Goal: Task Accomplishment & Management: Manage account settings

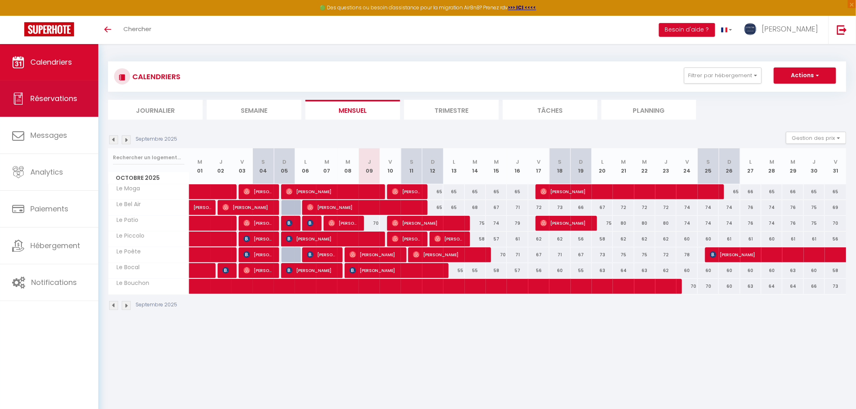
click at [64, 100] on span "Réservations" at bounding box center [53, 98] width 47 height 10
select select "not_cancelled"
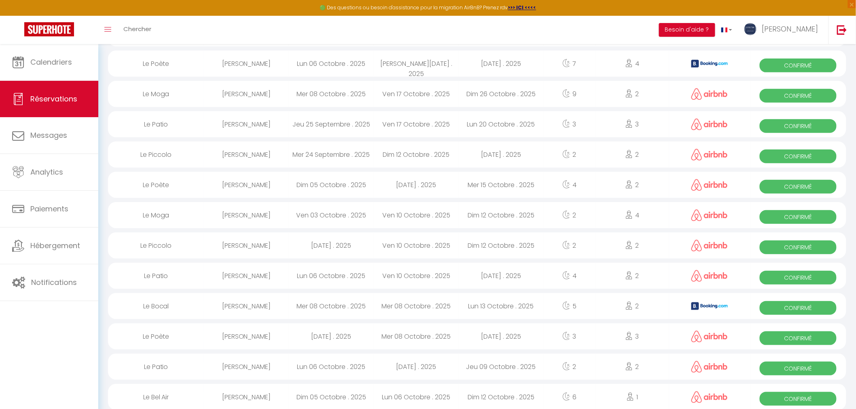
scroll to position [180, 0]
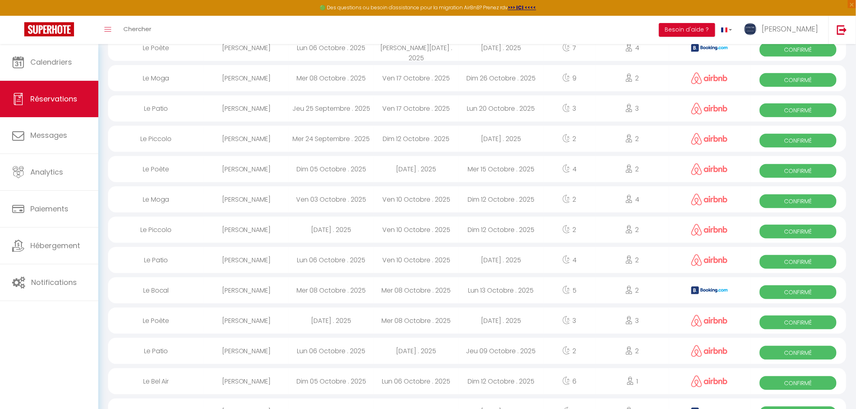
click at [290, 260] on div "Lun 06 Octobre . 2025" at bounding box center [331, 260] width 85 height 26
select select "OK"
select select "0"
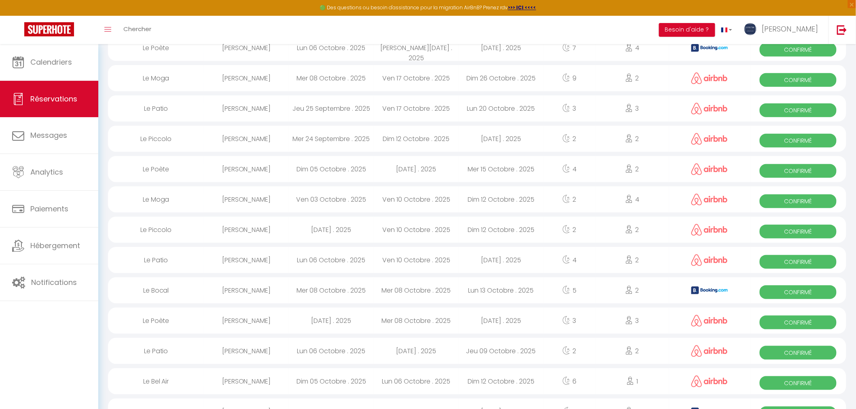
select select "1"
select select
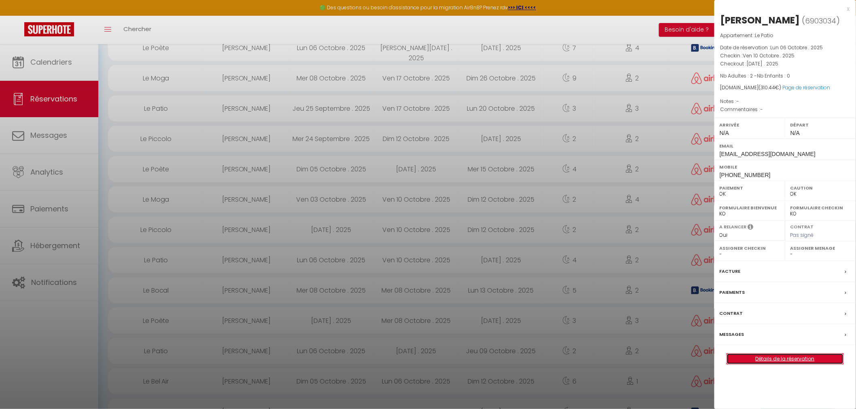
drag, startPoint x: 774, startPoint y: 361, endPoint x: 774, endPoint y: 353, distance: 7.7
click at [774, 361] on link "Détails de la réservation" at bounding box center [785, 359] width 117 height 11
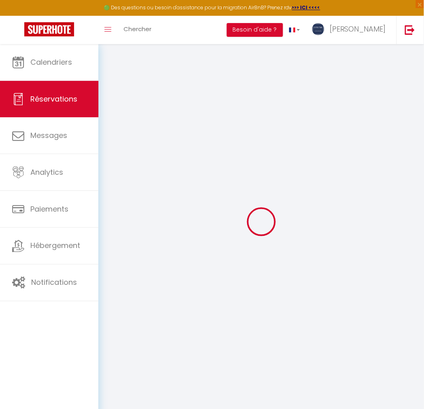
select select
checkbox input "false"
select select
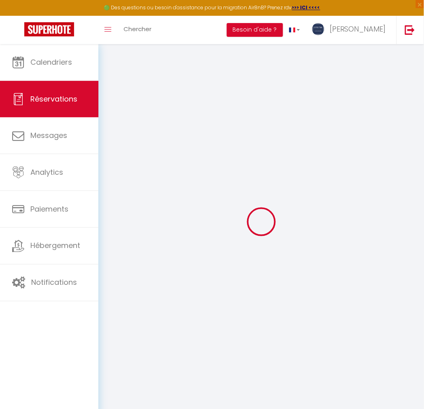
select select
checkbox input "false"
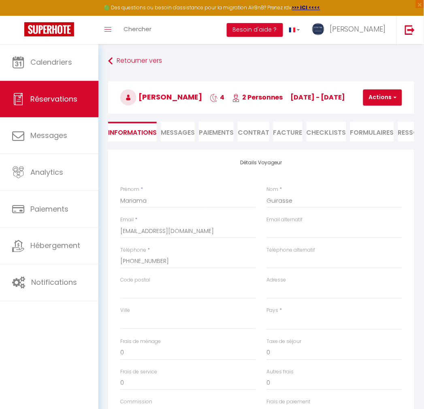
select select
type input "30"
type input "21.44"
select select
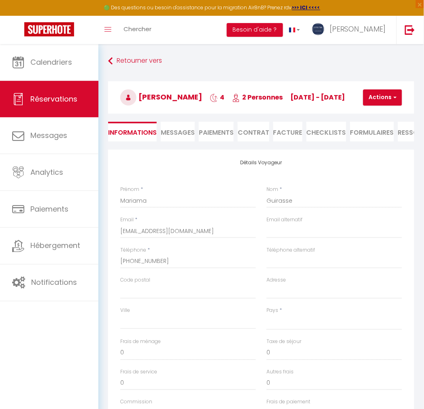
checkbox input "false"
select select
checkbox input "false"
select select
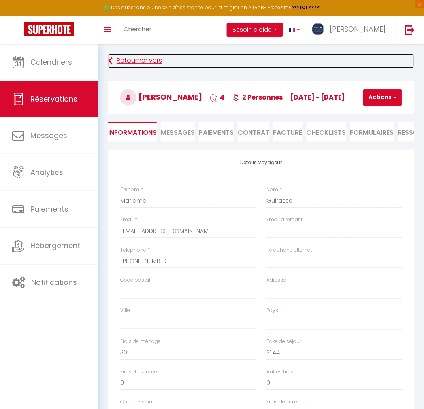
click at [111, 63] on icon at bounding box center [110, 61] width 4 height 15
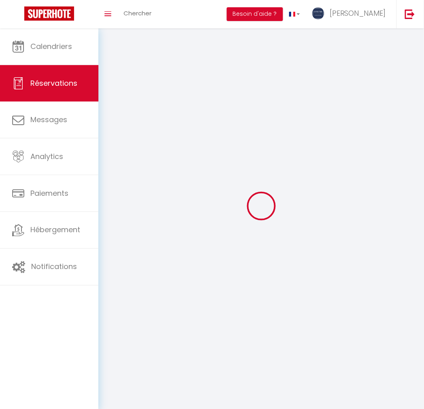
scroll to position [157, 0]
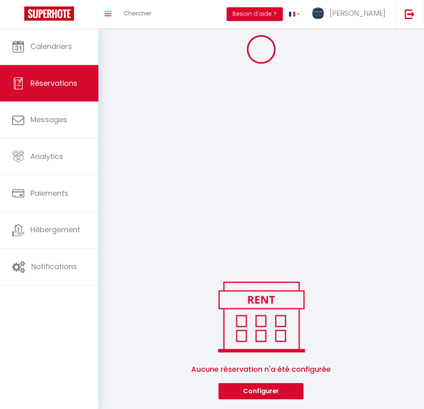
select select
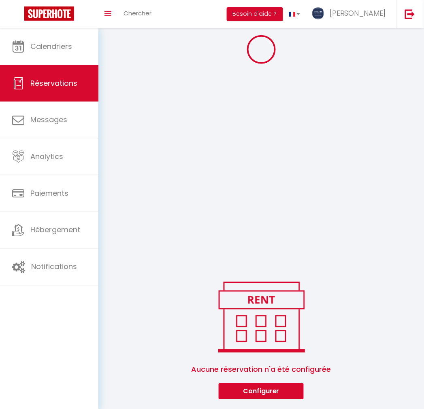
select select
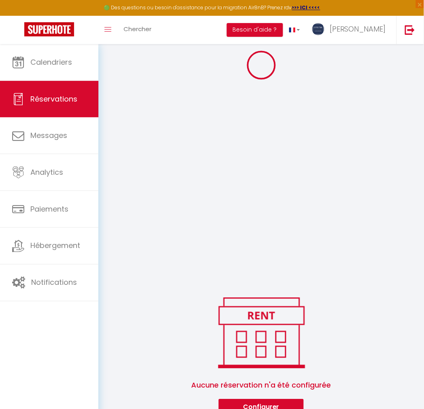
select select
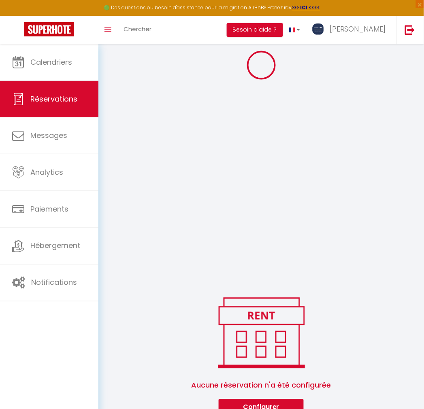
select select
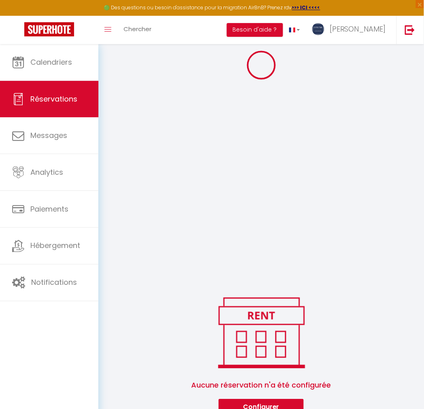
select select
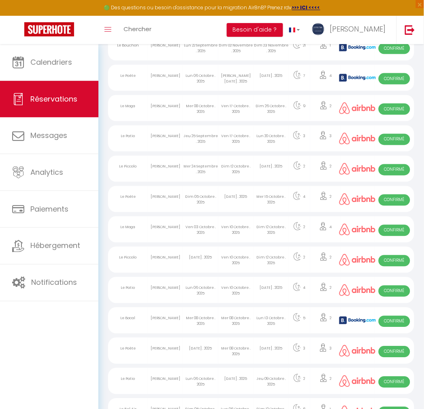
scroll to position [199, 0]
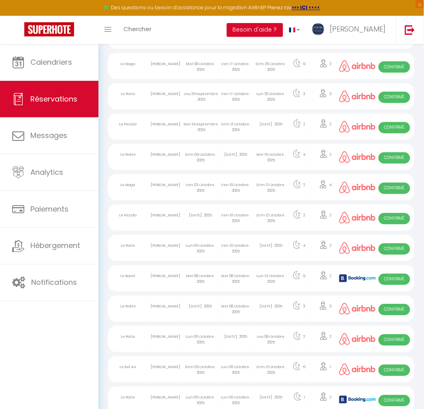
click at [219, 218] on div "Ven 10 Octobre . 2025" at bounding box center [235, 218] width 35 height 26
select select "OK"
select select "0"
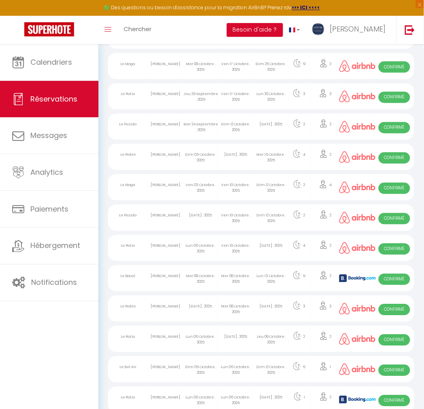
select select "1"
select select
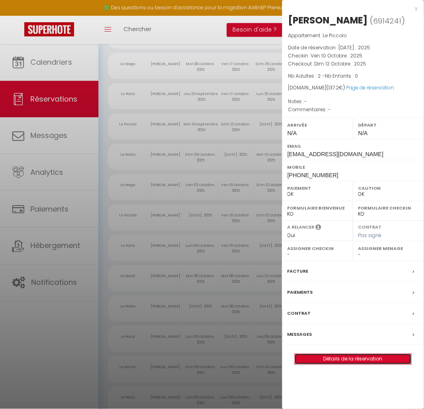
click at [345, 362] on link "Détails de la réservation" at bounding box center [353, 359] width 117 height 11
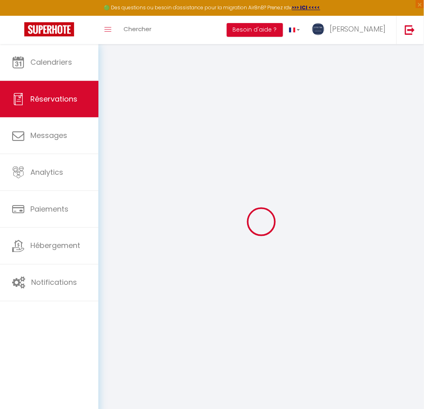
type input "[PERSON_NAME]"
type input "Vtrx"
type input "[EMAIL_ADDRESS][DOMAIN_NAME]"
type input "[PHONE_NUMBER]"
select select
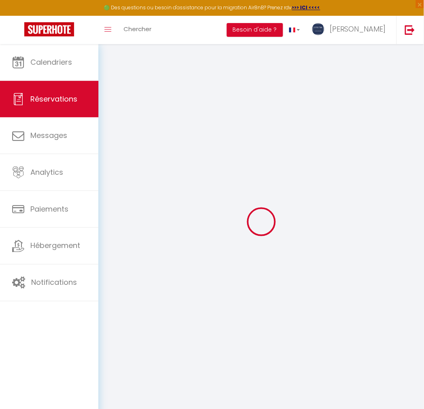
type input "21.58"
select select "45826"
select select "1"
select select
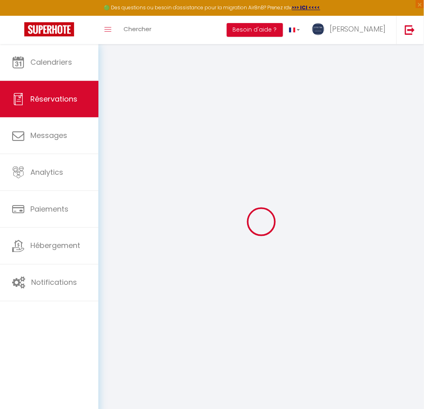
type input "2"
select select "12"
select select
type input "99"
checkbox input "false"
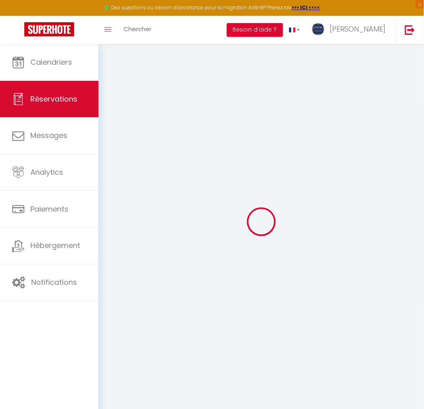
type input "0"
select select "1"
type input "0"
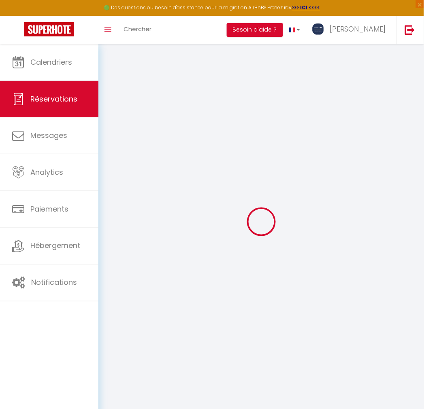
select select
select select "15"
checkbox input "false"
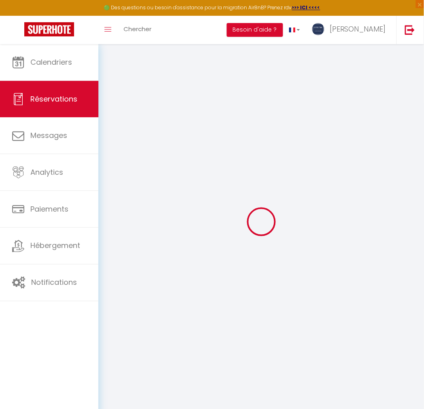
select select
checkbox input "false"
select select
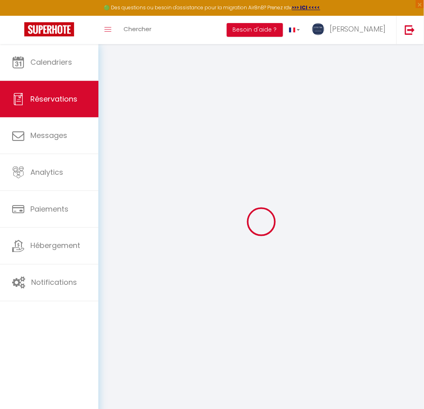
select select
checkbox input "false"
select select
type input "30"
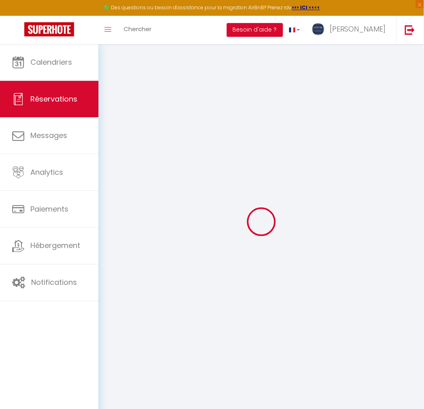
type input "8.2"
select select
checkbox input "false"
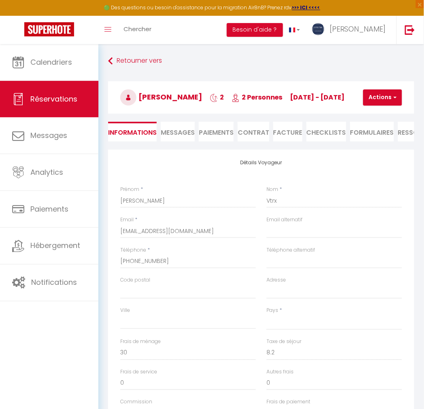
select select
checkbox input "false"
select select
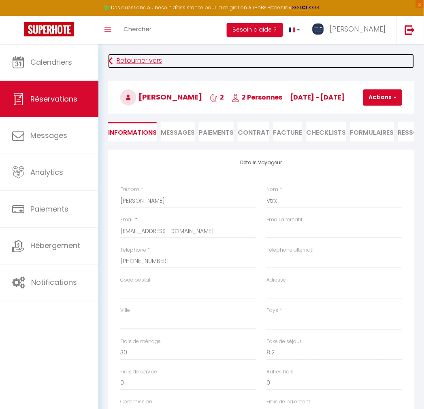
click at [120, 62] on link "Retourner vers" at bounding box center [261, 61] width 306 height 15
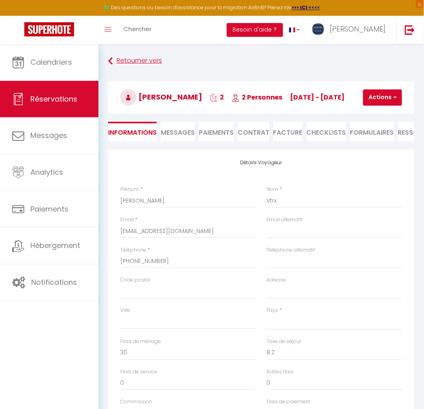
select select "not_cancelled"
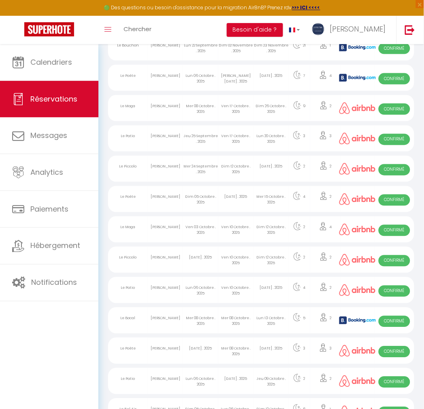
scroll to position [199, 0]
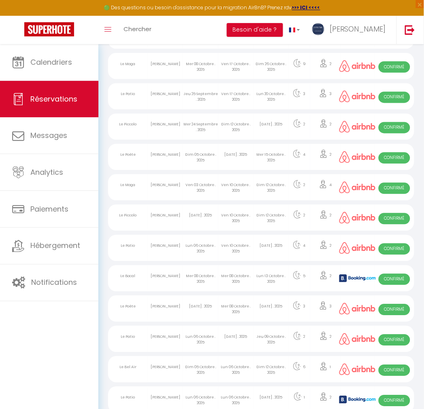
click at [248, 190] on div "Ven 10 Octobre . 2025" at bounding box center [235, 187] width 35 height 26
select select "OK"
select select "0"
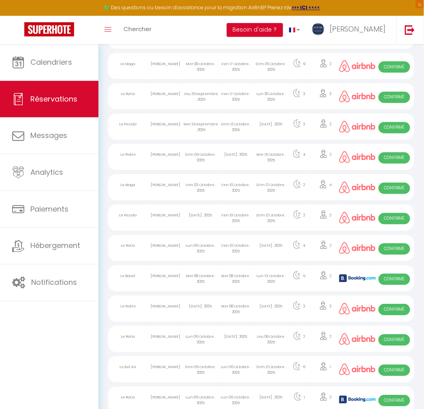
select select "1"
select select
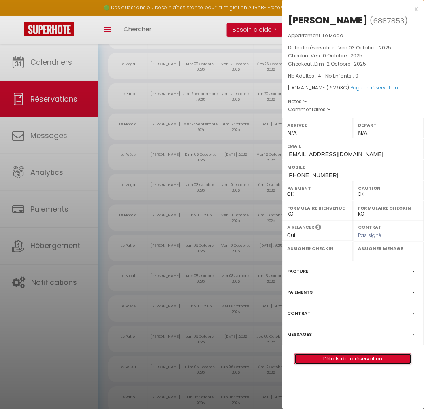
click at [345, 360] on link "Détails de la réservation" at bounding box center [353, 359] width 117 height 11
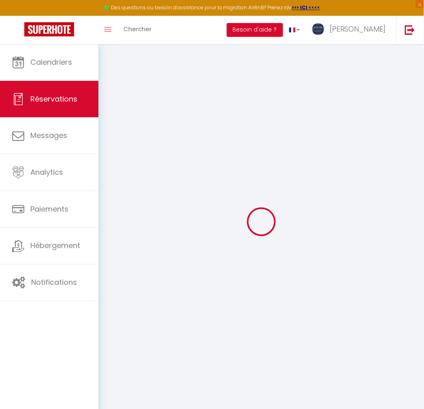
select select
checkbox input "false"
select select
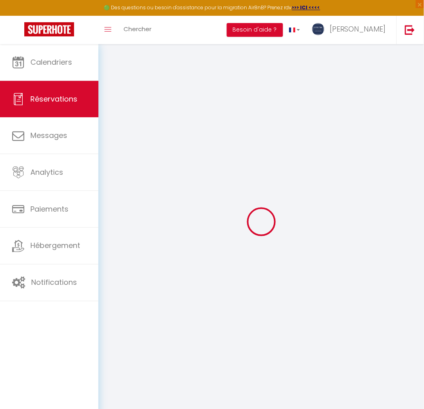
select select
checkbox input "false"
select select
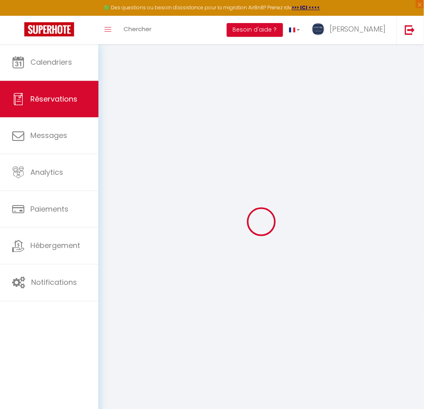
select select
checkbox input "false"
select select
type input "30"
type input "10.17"
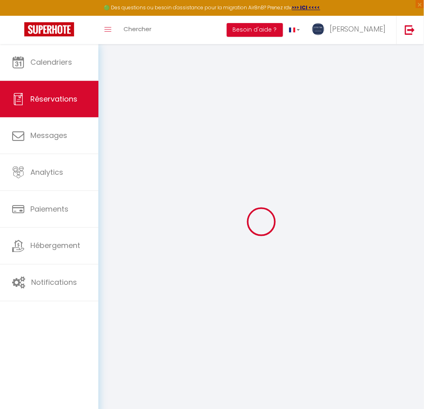
select select
checkbox input "false"
select select
checkbox input "false"
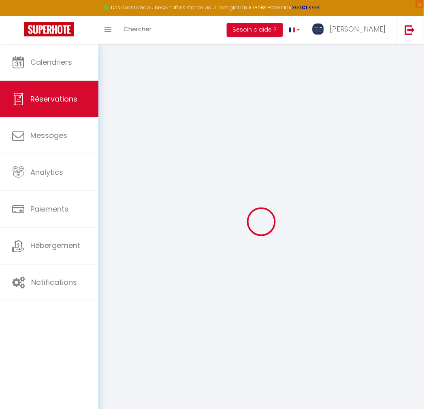
select select
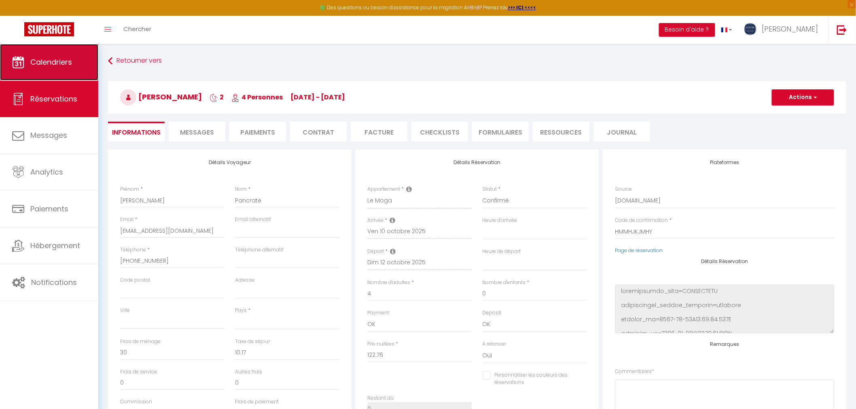
click at [43, 50] on link "Calendriers" at bounding box center [49, 62] width 98 height 36
